Goal: Information Seeking & Learning: Compare options

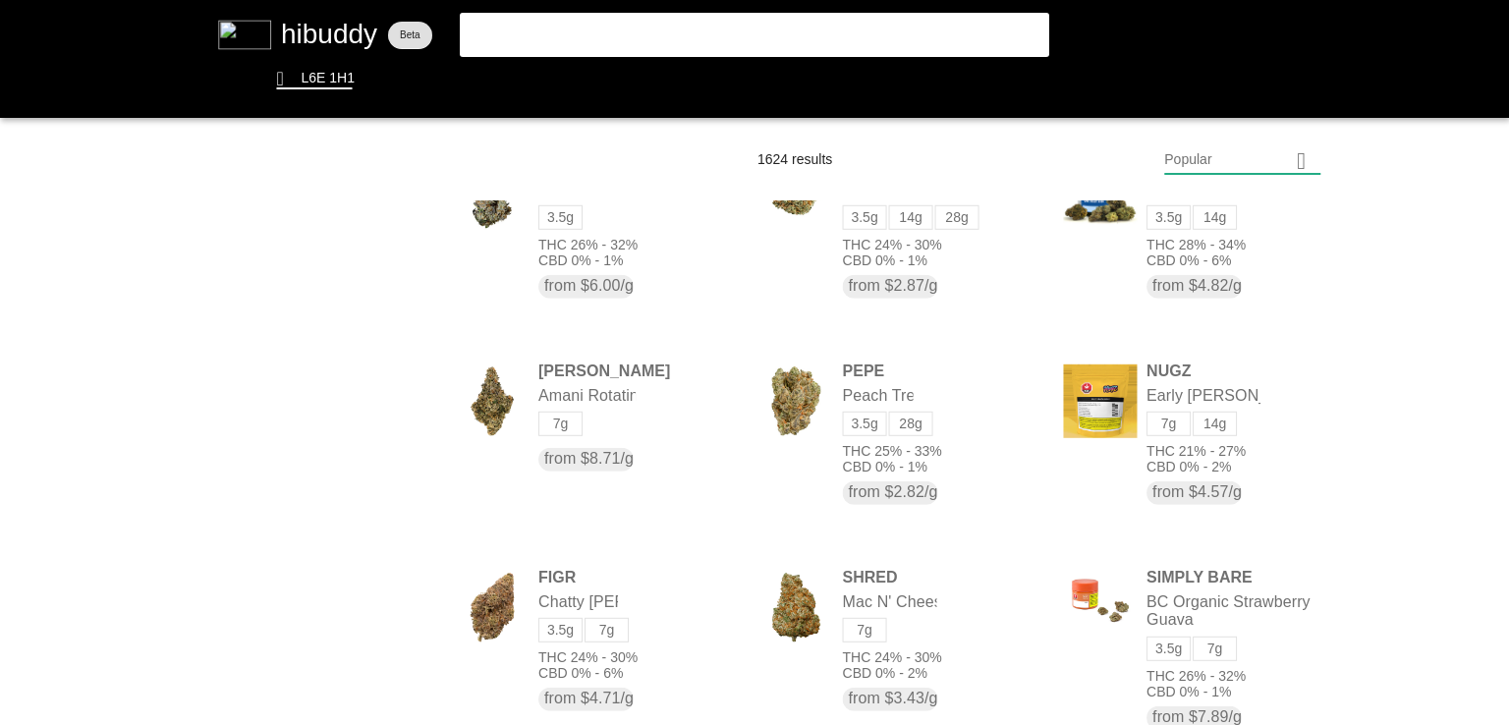
click at [482, 94] on flt-glass-pane at bounding box center [754, 362] width 1509 height 725
click at [471, 76] on flt-glass-pane at bounding box center [754, 362] width 1509 height 725
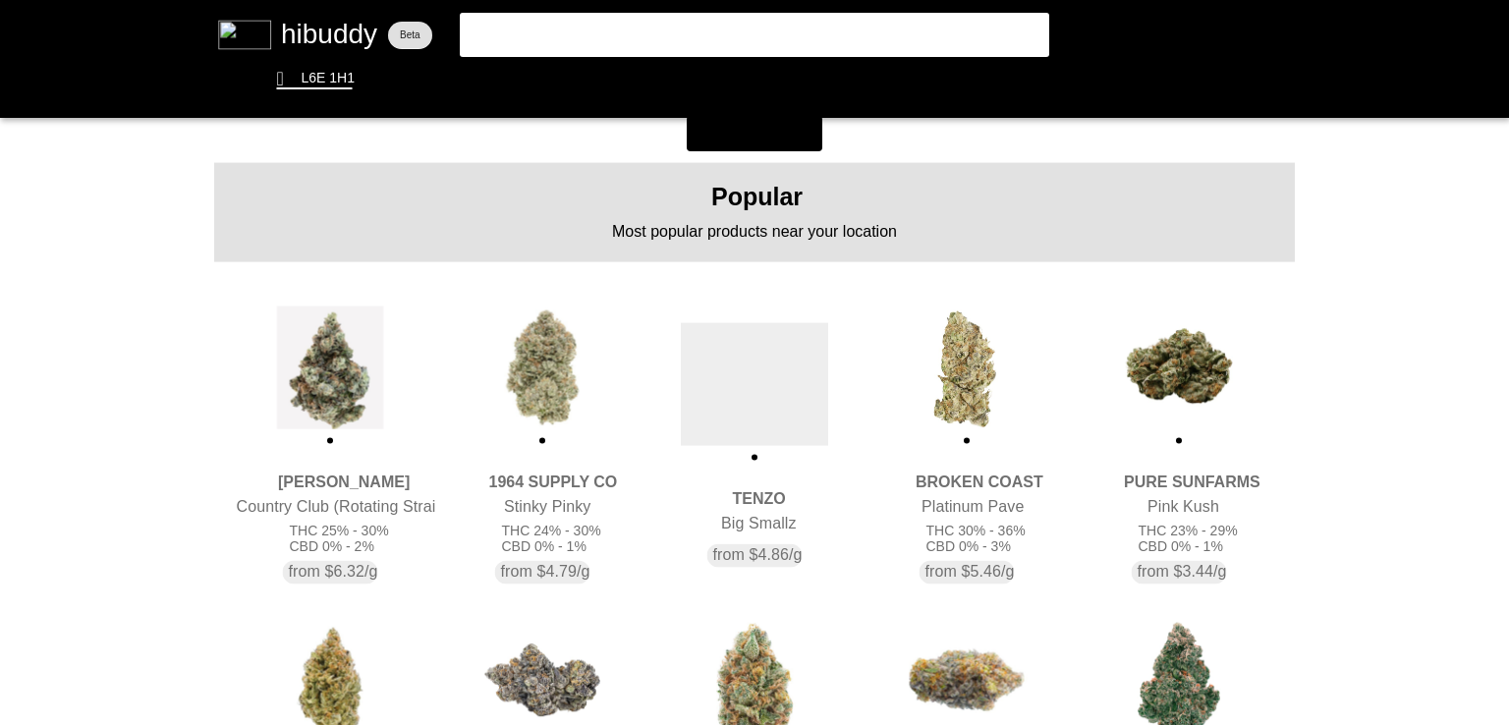
drag, startPoint x: 750, startPoint y: 411, endPoint x: 1342, endPoint y: 289, distance: 603.7
click at [1342, 289] on flt-glass-pane at bounding box center [754, 362] width 1509 height 725
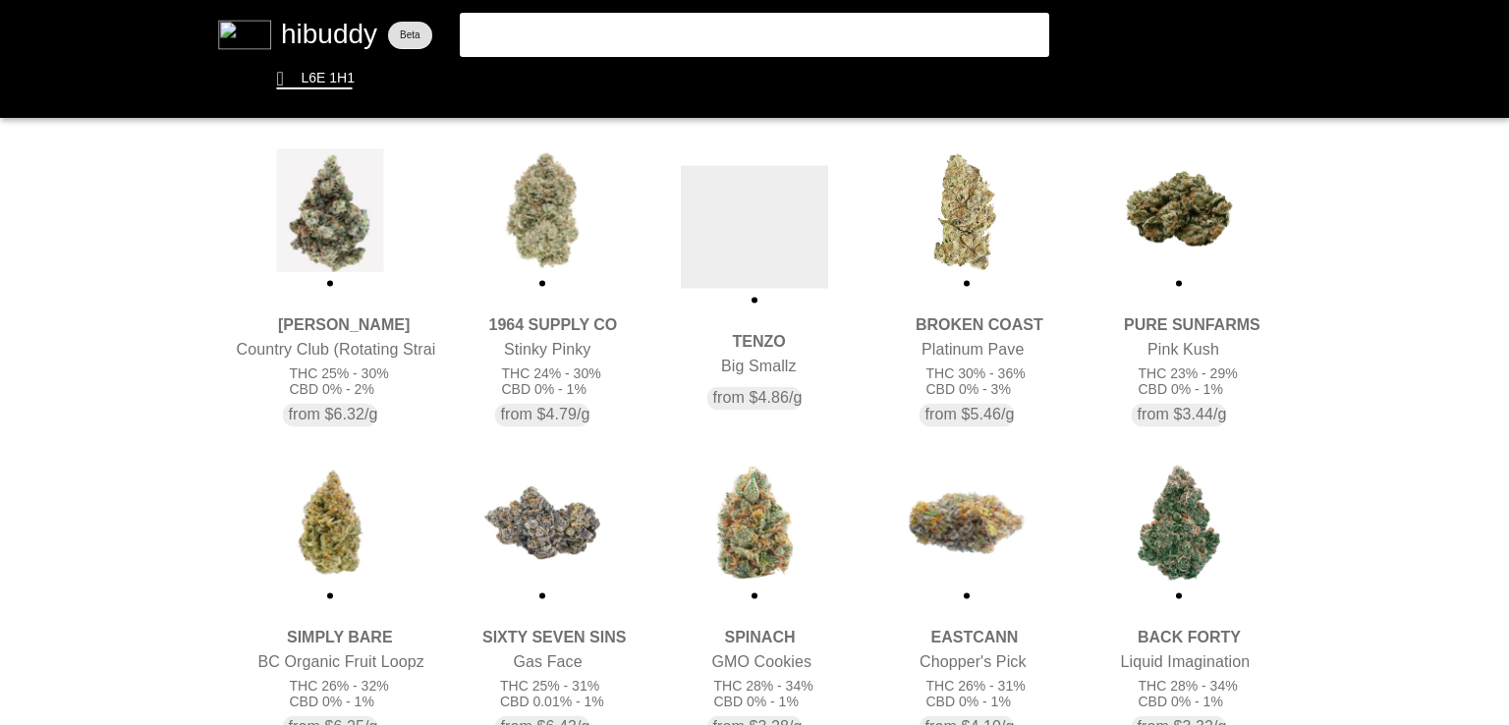
click at [772, 232] on flt-glass-pane at bounding box center [754, 362] width 1509 height 725
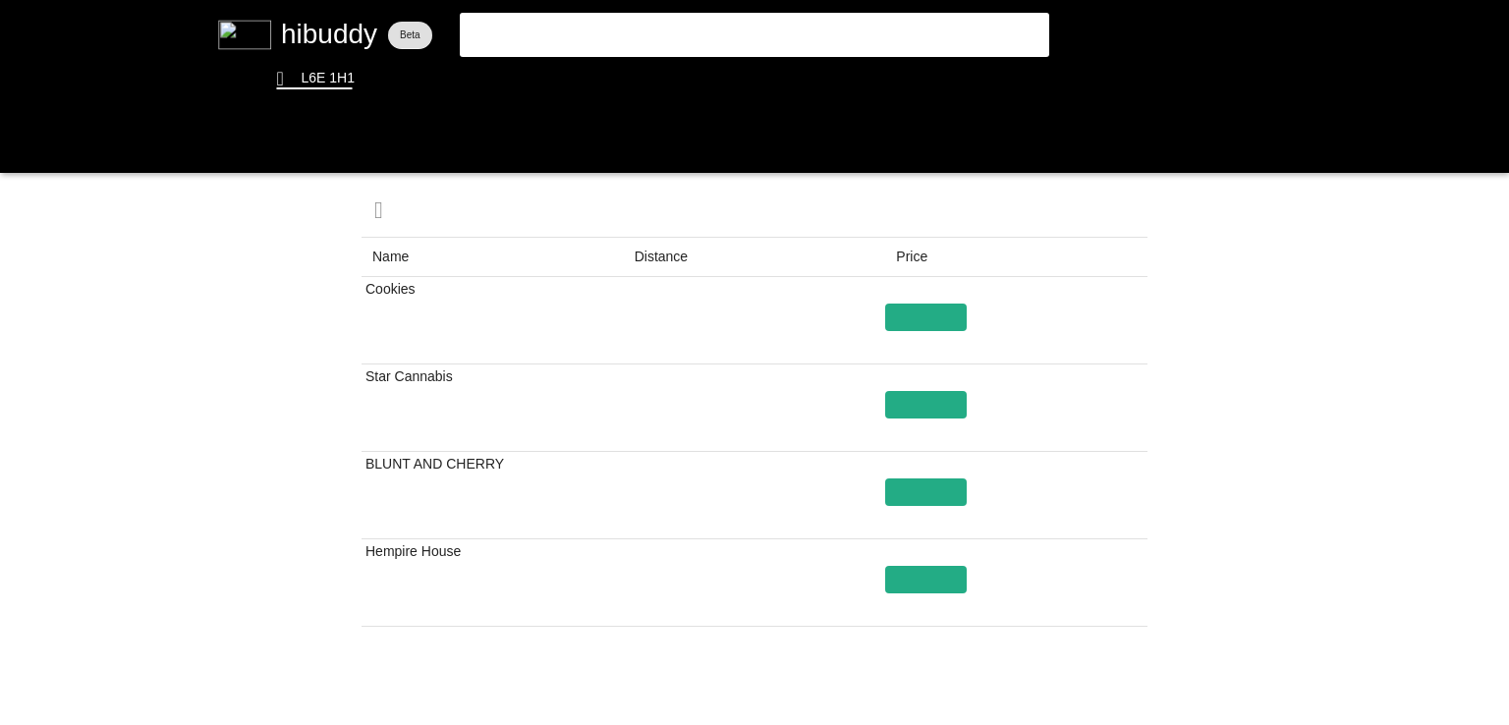
click at [660, 258] on flt-glass-pane at bounding box center [754, 362] width 1509 height 725
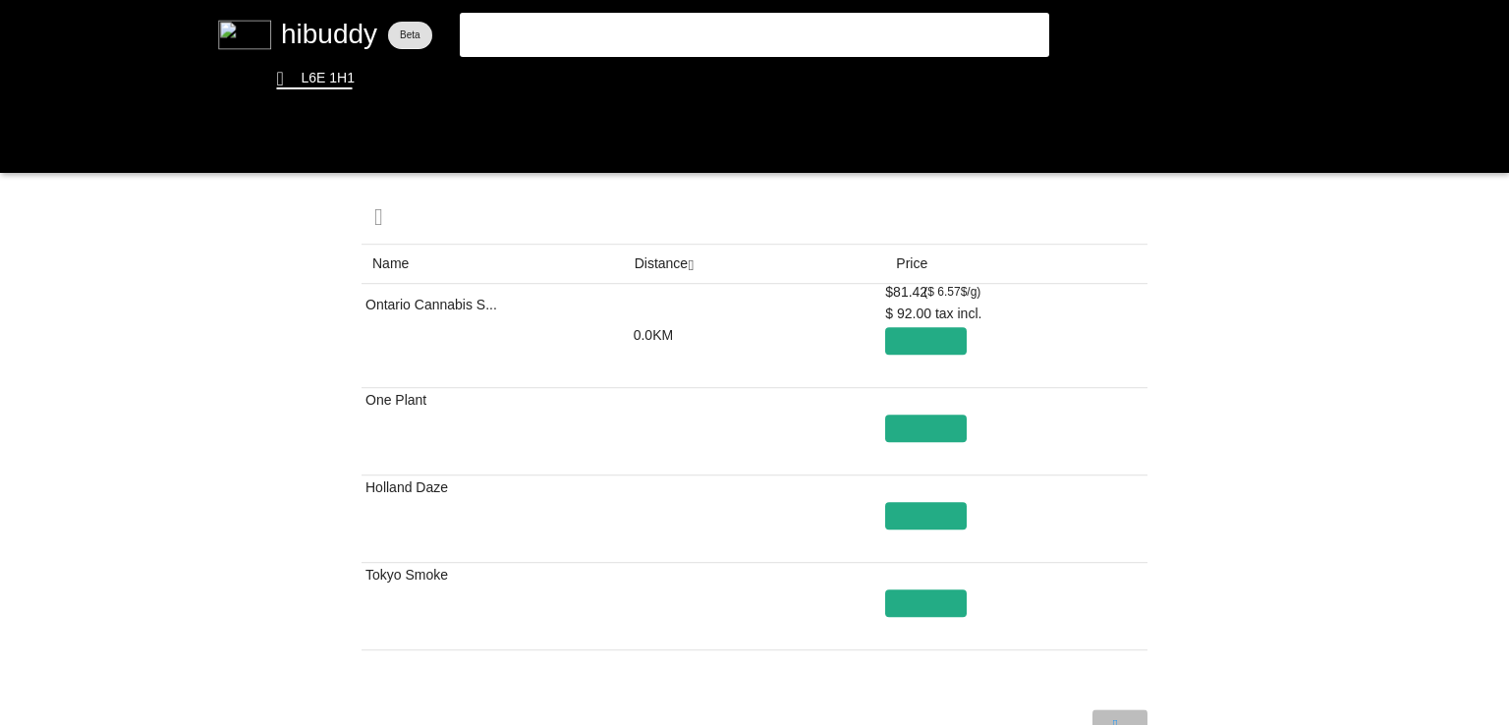
click at [1117, 720] on flt-glass-pane at bounding box center [754, 362] width 1509 height 725
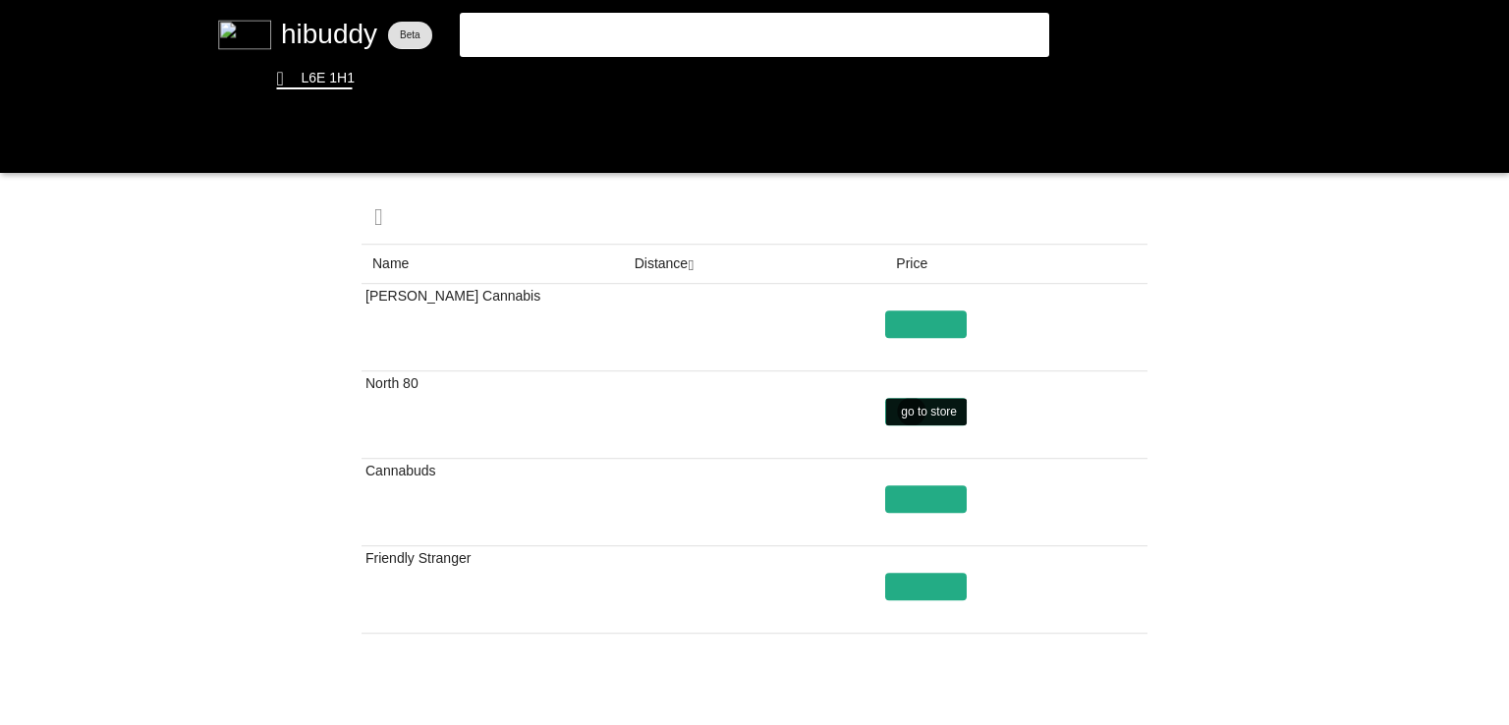
click at [911, 411] on flt-glass-pane at bounding box center [754, 362] width 1509 height 725
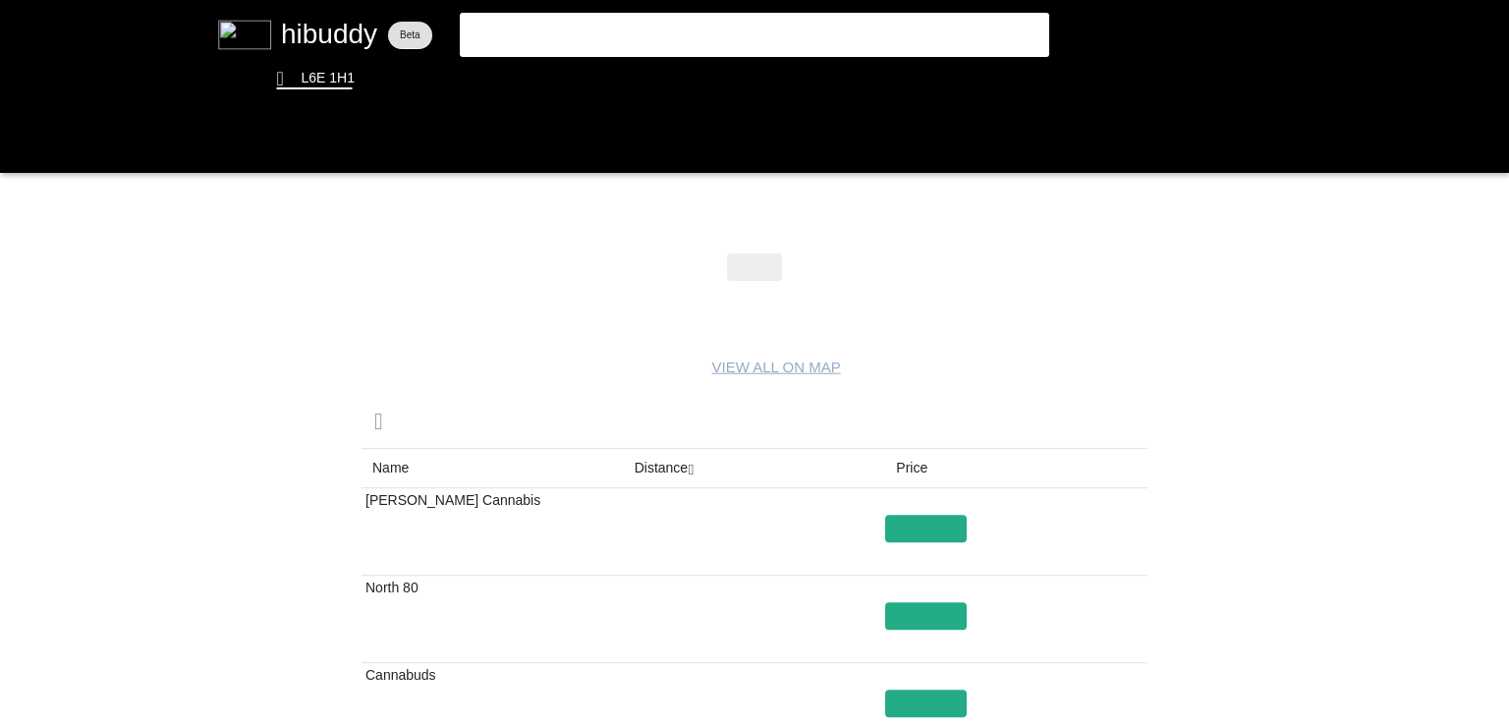
click at [653, 475] on flt-glass-pane at bounding box center [754, 362] width 1509 height 725
